Goal: Task Accomplishment & Management: Use online tool/utility

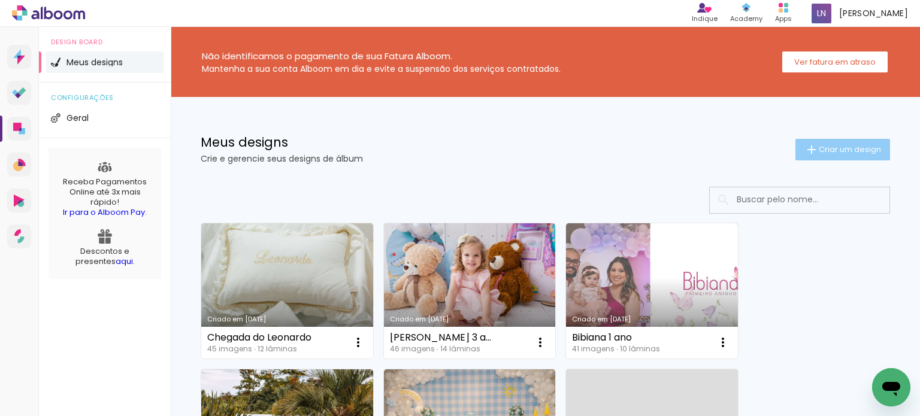
click at [805, 144] on iron-icon at bounding box center [812, 150] width 14 height 14
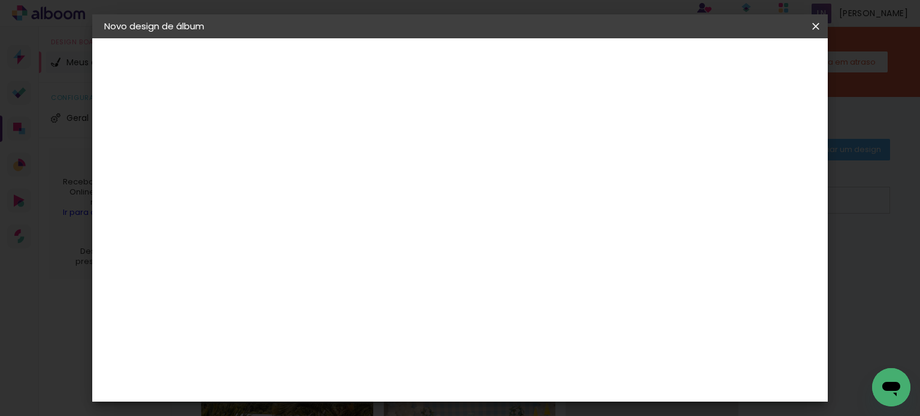
click at [0, 0] on paper-input-container "Título do álbum" at bounding box center [0, 0] width 0 height 0
click at [300, 165] on input at bounding box center [300, 161] width 0 height 19
type input "[PERSON_NAME]"
type paper-input "[PERSON_NAME]"
click at [0, 0] on slot "Avançar" at bounding box center [0, 0] width 0 height 0
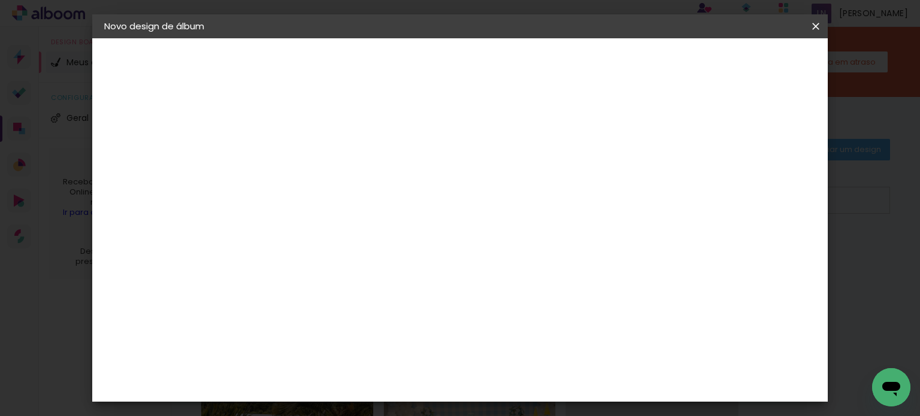
click at [333, 225] on input at bounding box center [330, 228] width 121 height 15
type input "go"
type paper-input "go"
click at [321, 267] on div "Go image" at bounding box center [306, 273] width 29 height 19
click at [0, 0] on slot "Tamanho Livre" at bounding box center [0, 0] width 0 height 0
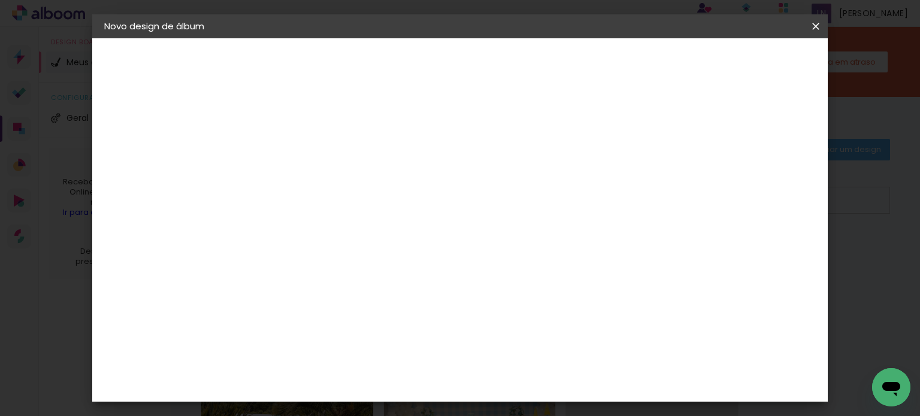
click at [0, 0] on slot "Avançar" at bounding box center [0, 0] width 0 height 0
click at [0, 0] on slot "Voltar" at bounding box center [0, 0] width 0 height 0
click at [321, 264] on div "Go image" at bounding box center [306, 273] width 29 height 19
click at [492, 62] on paper-button "Avançar" at bounding box center [462, 63] width 59 height 20
click at [347, 201] on input "text" at bounding box center [323, 209] width 47 height 19
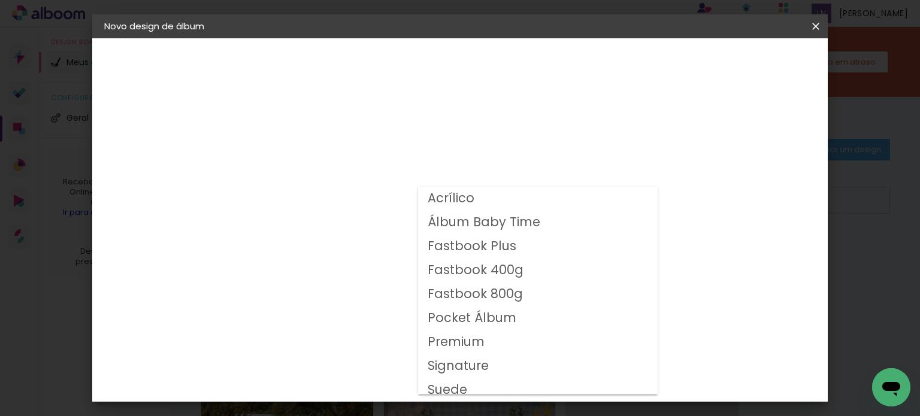
click at [0, 0] on slot "Fastbook 400g" at bounding box center [0, 0] width 0 height 0
type input "Fastbook 400g"
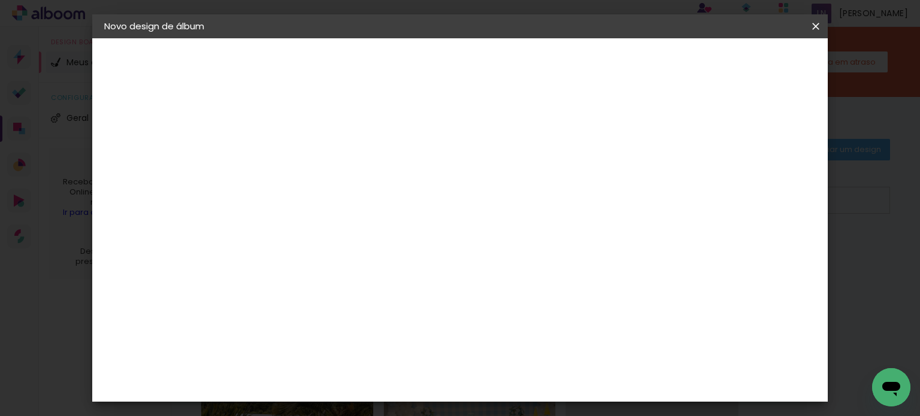
scroll to position [120, 0]
click at [381, 292] on span "30 × 25" at bounding box center [353, 308] width 56 height 32
click at [0, 0] on slot "Avançar" at bounding box center [0, 0] width 0 height 0
click at [565, 129] on div at bounding box center [559, 129] width 11 height 11
type paper-checkbox "on"
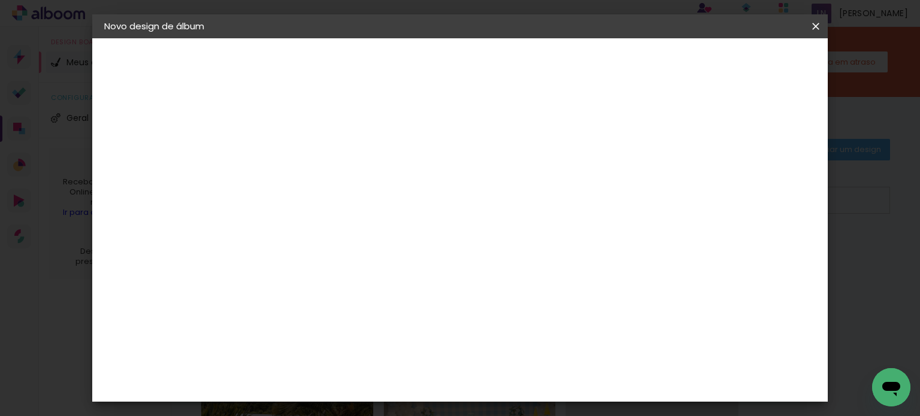
click at [633, 65] on span "Iniciar design" at bounding box center [605, 63] width 55 height 8
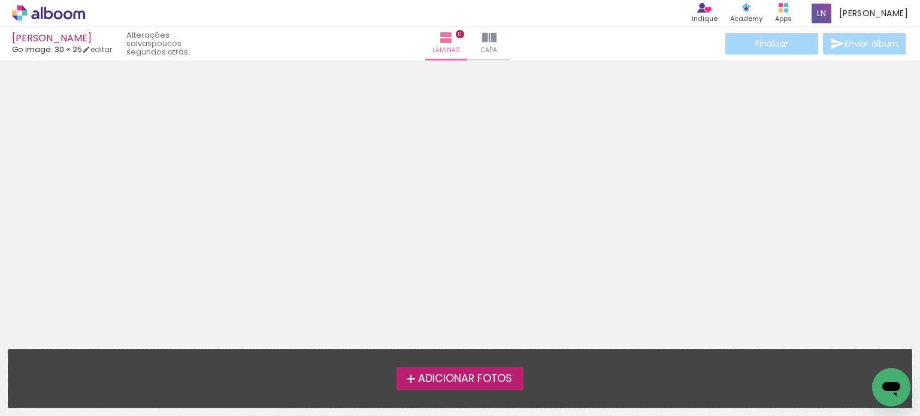
click at [475, 378] on span "Adicionar Fotos" at bounding box center [465, 379] width 94 height 11
click at [0, 0] on input "file" at bounding box center [0, 0] width 0 height 0
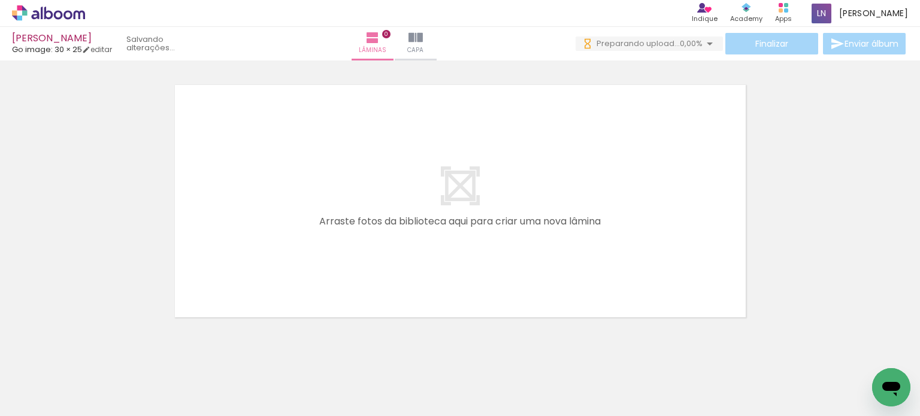
click at [58, 399] on span "Adicionar Fotos" at bounding box center [43, 400] width 36 height 13
click at [0, 0] on input "file" at bounding box center [0, 0] width 0 height 0
click at [38, 405] on span "Adicionar Fotos" at bounding box center [43, 400] width 36 height 13
click at [0, 0] on input "file" at bounding box center [0, 0] width 0 height 0
click at [52, 395] on span "Adicionar Fotos" at bounding box center [43, 400] width 36 height 13
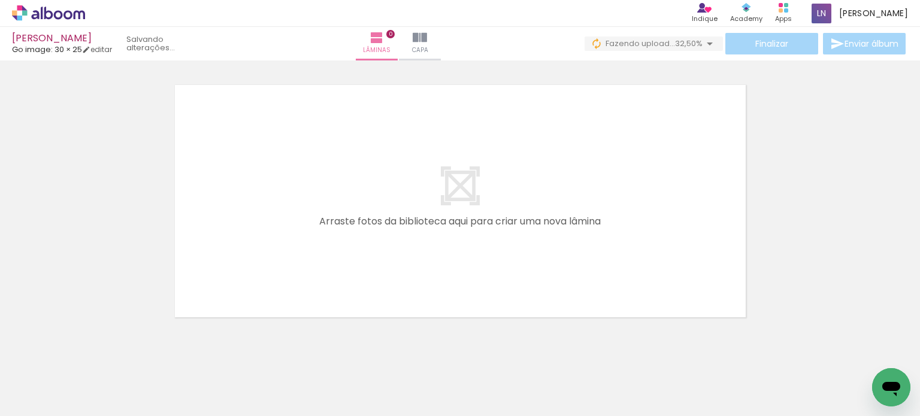
click at [0, 0] on input "file" at bounding box center [0, 0] width 0 height 0
click at [55, 405] on span "Adicionar Fotos" at bounding box center [43, 400] width 36 height 13
click at [0, 0] on input "file" at bounding box center [0, 0] width 0 height 0
click at [44, 400] on span "Adicionar Fotos" at bounding box center [43, 400] width 36 height 13
click at [0, 0] on input "file" at bounding box center [0, 0] width 0 height 0
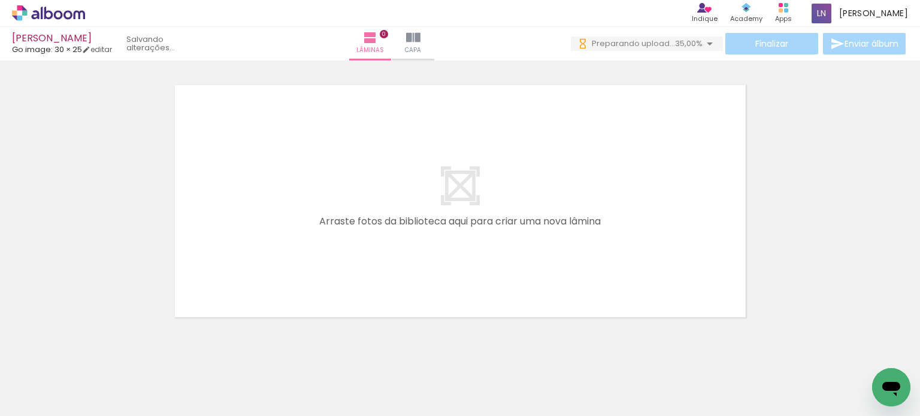
click at [37, 397] on span "Adicionar Fotos" at bounding box center [43, 400] width 36 height 13
click at [0, 0] on input "file" at bounding box center [0, 0] width 0 height 0
click at [53, 395] on span "Adicionar Fotos" at bounding box center [43, 400] width 36 height 13
click at [0, 0] on input "file" at bounding box center [0, 0] width 0 height 0
click at [53, 396] on span "Adicionar Fotos" at bounding box center [43, 400] width 36 height 13
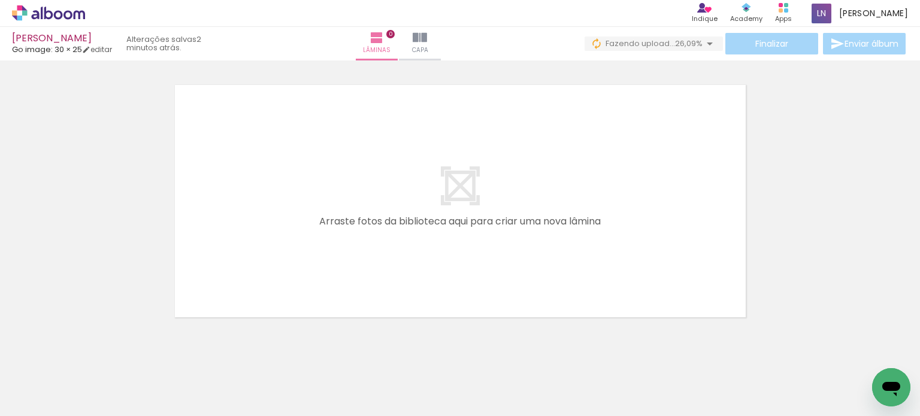
click at [0, 0] on input "file" at bounding box center [0, 0] width 0 height 0
